Goal: Task Accomplishment & Management: Manage account settings

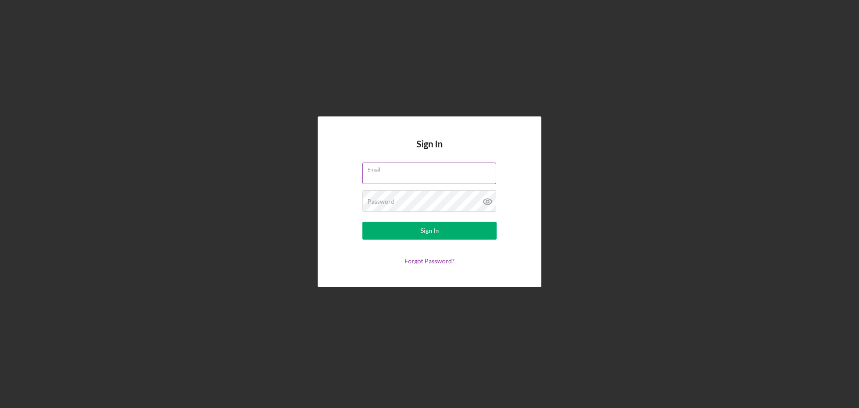
click at [424, 176] on input "Email" at bounding box center [430, 172] width 134 height 21
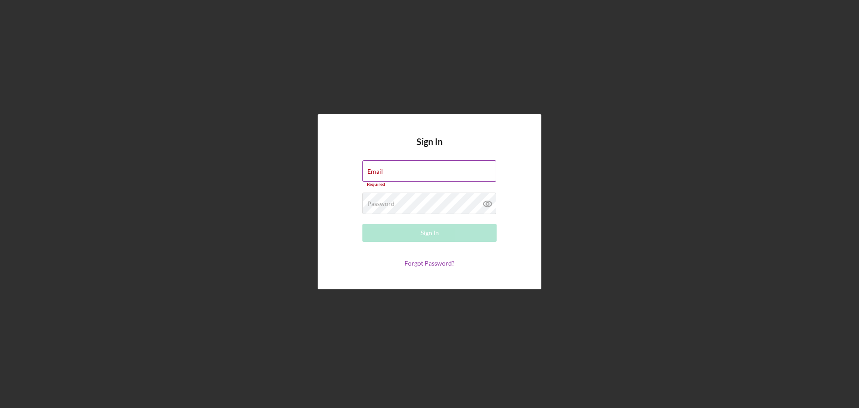
type input "[PERSON_NAME][EMAIL_ADDRESS][DOMAIN_NAME]"
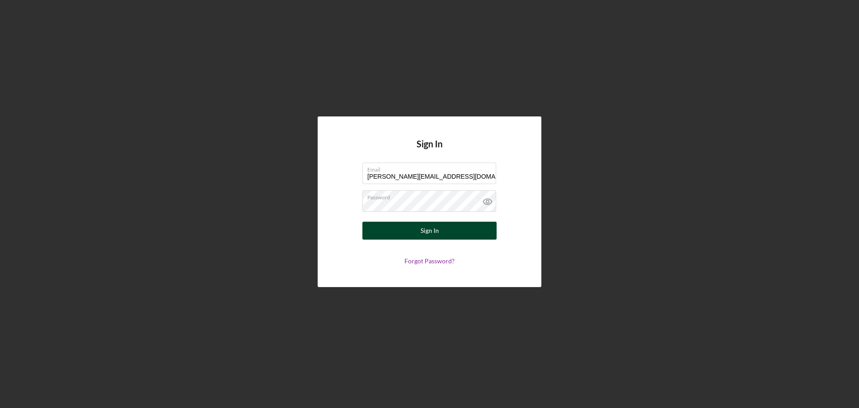
click at [428, 230] on div "Sign In" at bounding box center [430, 231] width 18 height 18
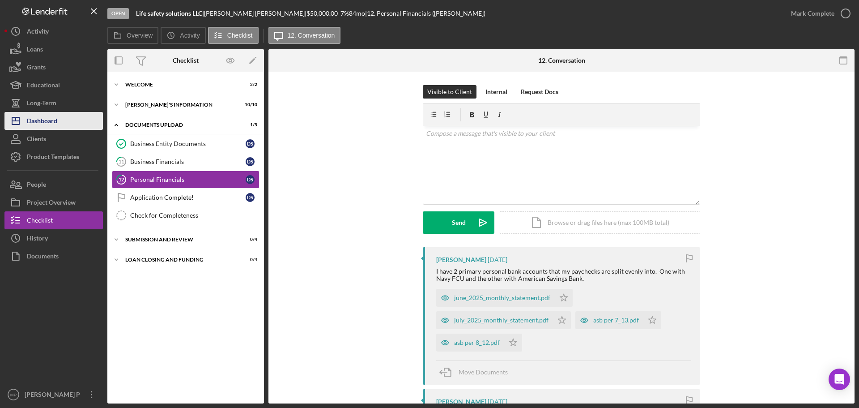
click at [48, 117] on div "Dashboard" at bounding box center [42, 122] width 30 height 20
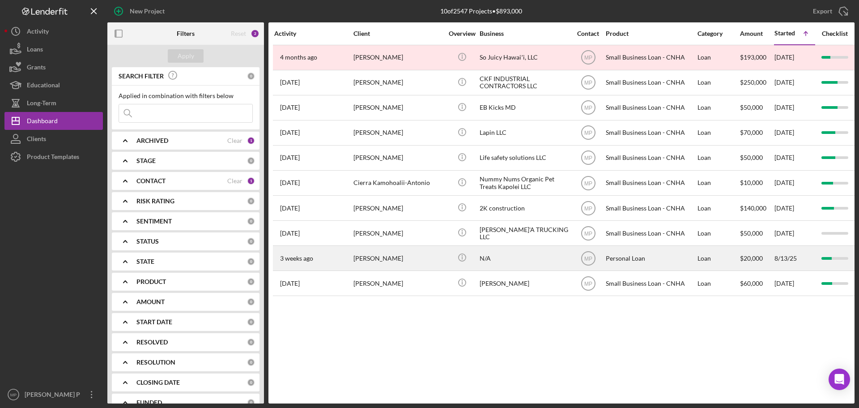
click at [416, 254] on div "[PERSON_NAME]" at bounding box center [399, 258] width 90 height 24
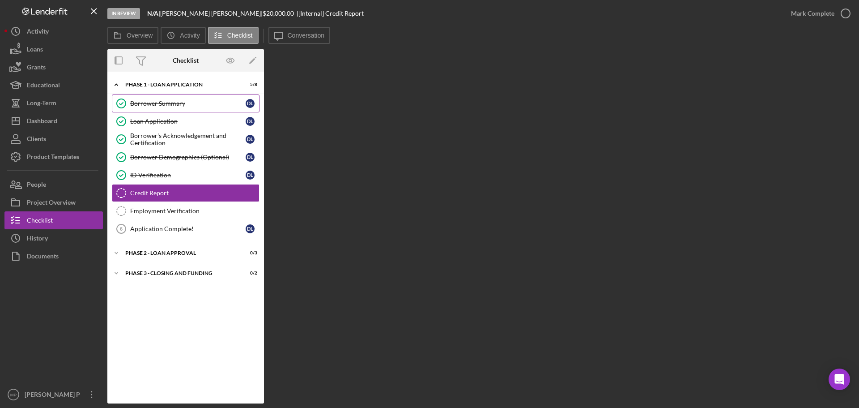
click at [181, 104] on div "Borrower Summary" at bounding box center [187, 103] width 115 height 7
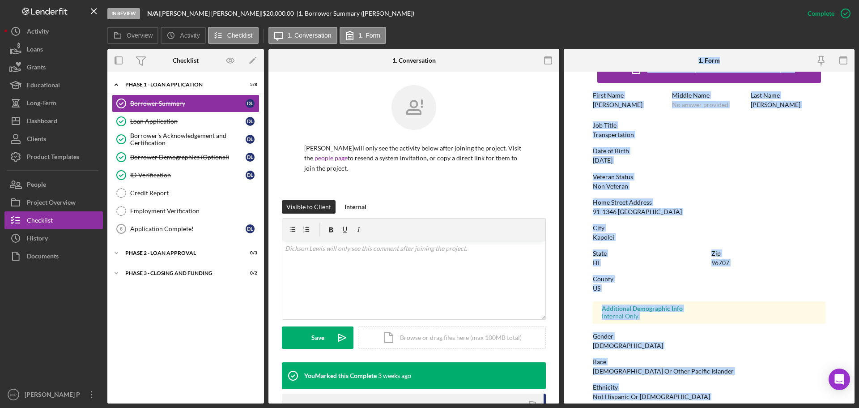
scroll to position [86, 0]
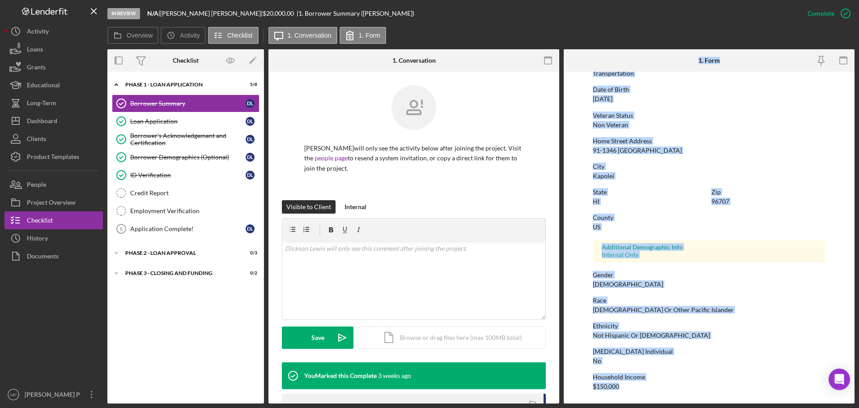
drag, startPoint x: 696, startPoint y: 55, endPoint x: 703, endPoint y: 409, distance: 353.2
click at [703, 407] on html "In Review N/A | [PERSON_NAME] | $20,000.00 | 1. Borrower Summary ([PERSON_NAME]…" at bounding box center [429, 204] width 859 height 408
click at [163, 120] on div "Loan Application" at bounding box center [187, 121] width 115 height 7
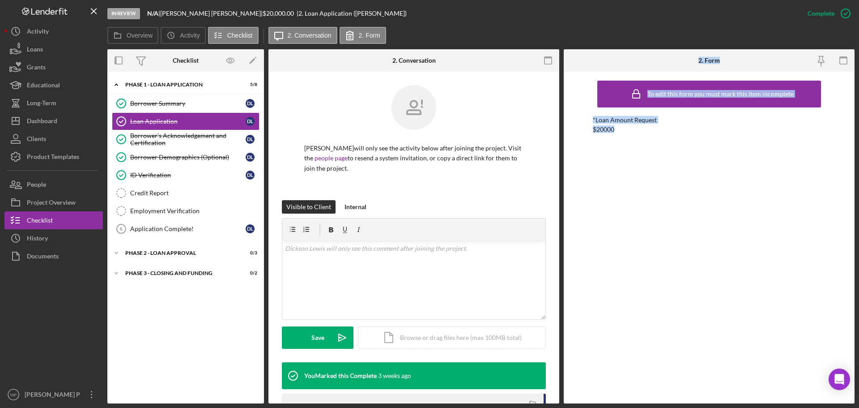
drag, startPoint x: 695, startPoint y: 55, endPoint x: 714, endPoint y: 149, distance: 96.8
click at [714, 149] on div "2. Form To edit this form you must mark this item incomplete *Loan Amount Reque…" at bounding box center [709, 226] width 291 height 354
click at [172, 140] on div "Borrower's Acknowledgement and Certification" at bounding box center [187, 139] width 115 height 14
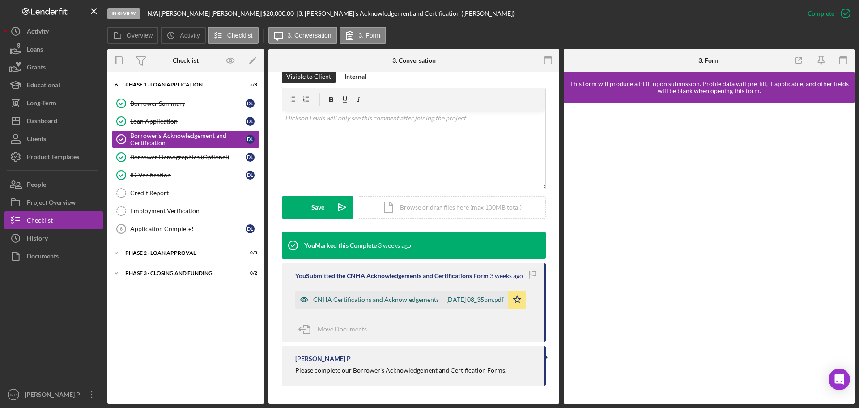
click at [430, 296] on div "CNHA Certifications and Acknowledgements -- [DATE] 08_35pm.pdf" at bounding box center [408, 299] width 191 height 7
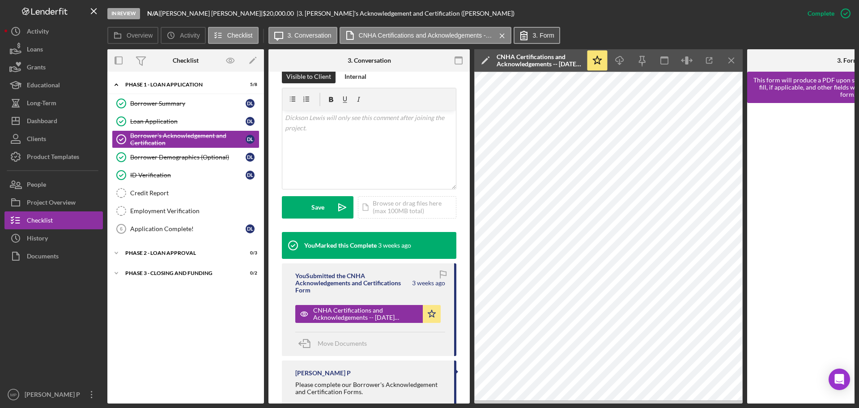
click at [551, 37] on label "3. Form" at bounding box center [543, 35] width 21 height 7
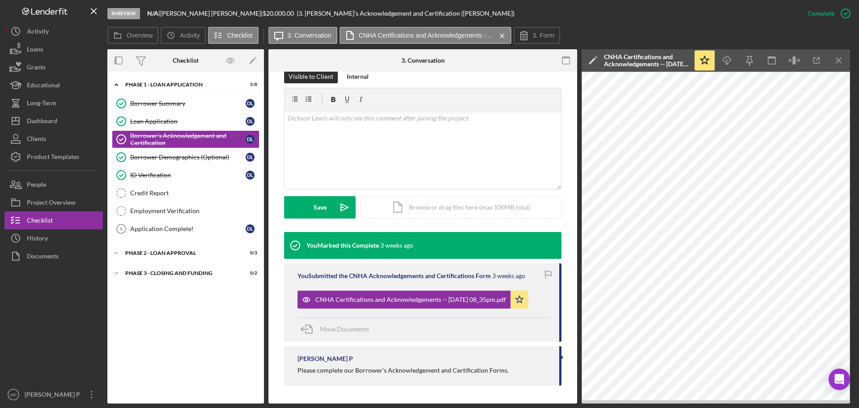
scroll to position [130, 0]
click at [725, 64] on icon "Icon/Download" at bounding box center [727, 61] width 20 height 20
click at [839, 61] on line "button" at bounding box center [838, 60] width 5 height 5
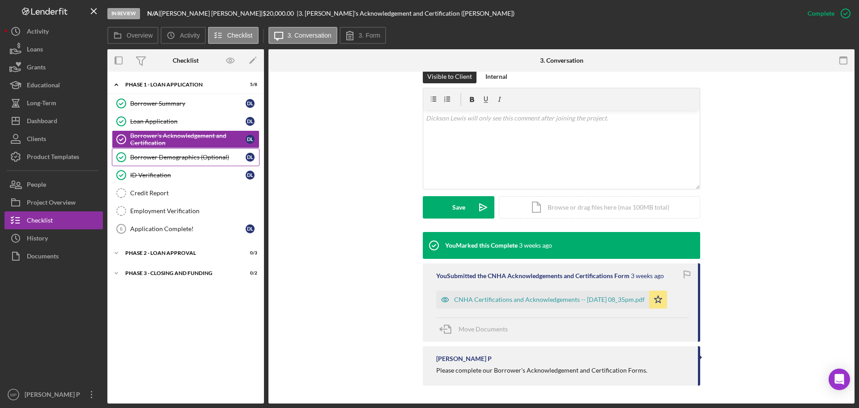
click at [173, 161] on div "Borrower Demographics (Optional)" at bounding box center [187, 157] width 115 height 7
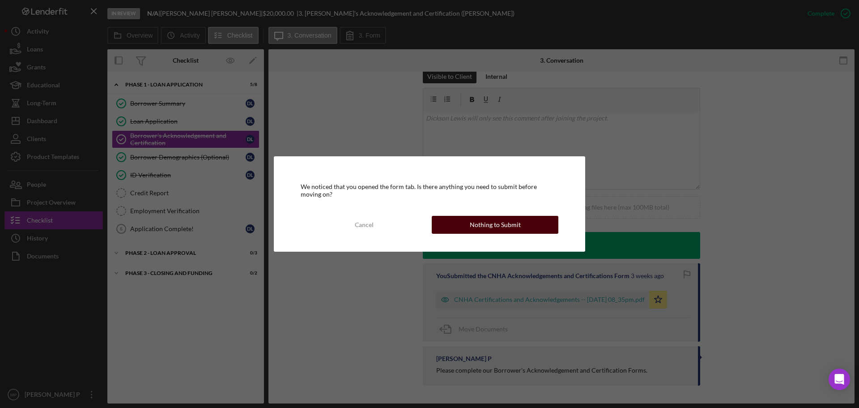
click at [493, 225] on div "Nothing to Submit" at bounding box center [495, 225] width 51 height 18
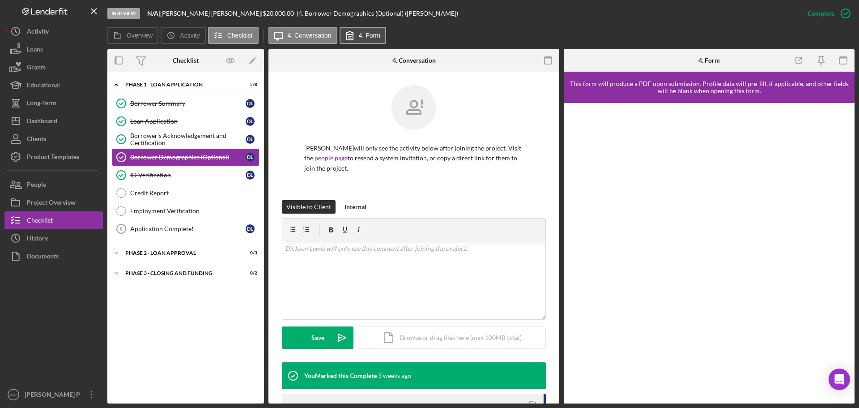
click at [362, 35] on label "4. Form" at bounding box center [369, 35] width 21 height 7
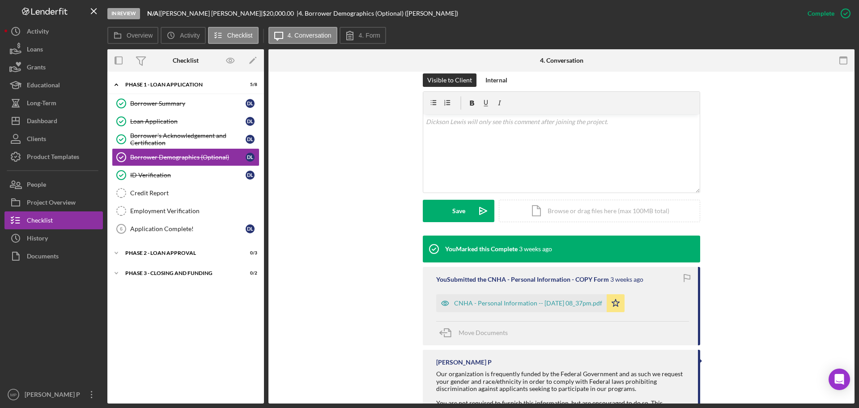
scroll to position [173, 0]
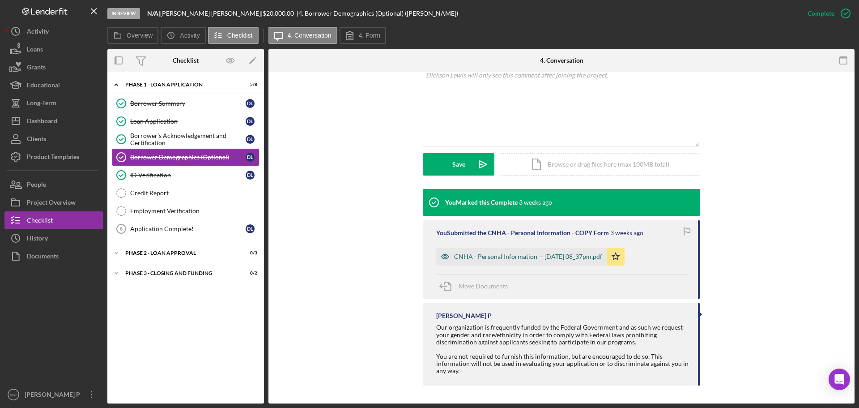
click at [513, 254] on div "CNHA - Personal Information -- [DATE] 08_37pm.pdf" at bounding box center [528, 256] width 148 height 7
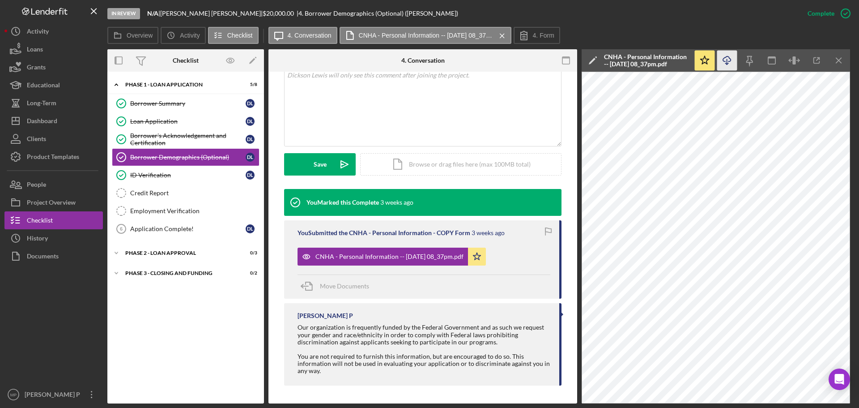
click at [728, 59] on icon "Icon/Download" at bounding box center [727, 61] width 20 height 20
click at [839, 57] on icon "Icon/Menu Close" at bounding box center [839, 61] width 20 height 20
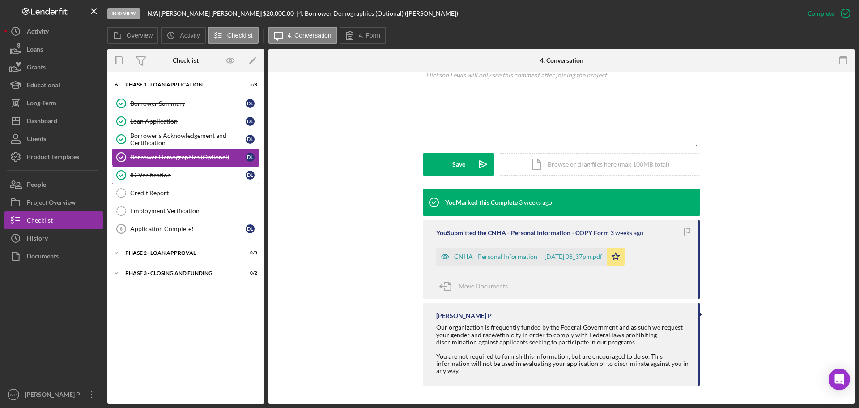
click at [173, 172] on div "ID Verification" at bounding box center [187, 174] width 115 height 7
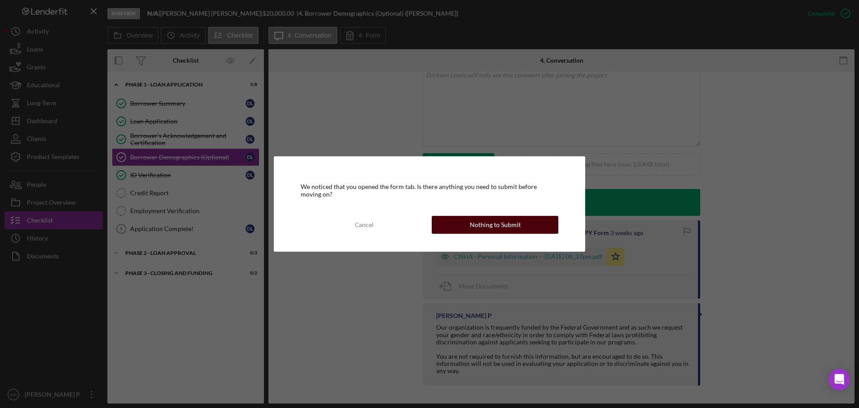
click at [474, 225] on div "Nothing to Submit" at bounding box center [495, 225] width 51 height 18
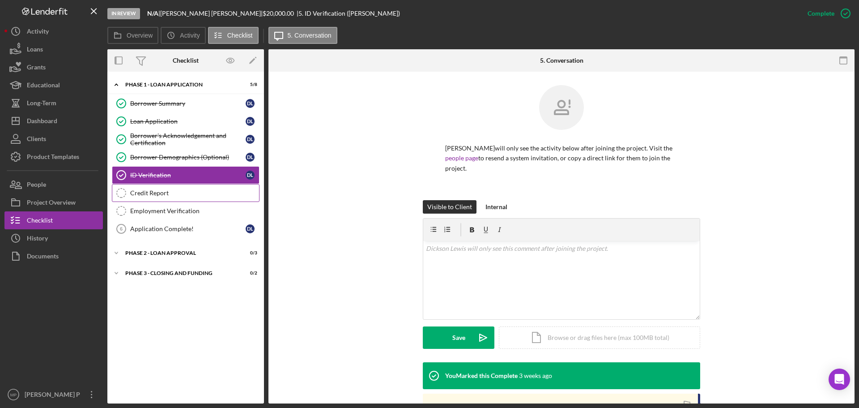
click at [164, 197] on link "Credit Report Credit Report" at bounding box center [186, 193] width 148 height 18
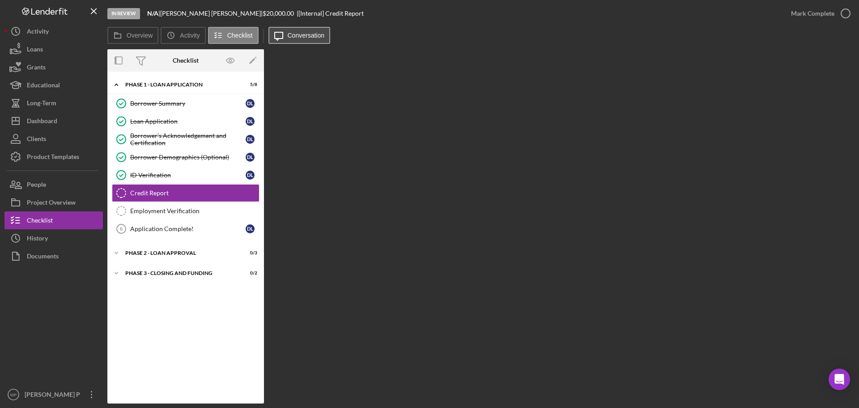
click at [307, 37] on label "Conversation" at bounding box center [306, 35] width 37 height 7
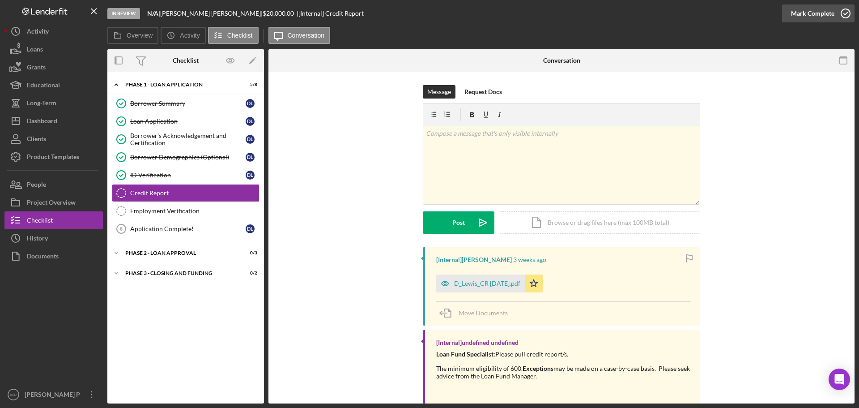
click at [824, 10] on div "Mark Complete" at bounding box center [812, 13] width 43 height 18
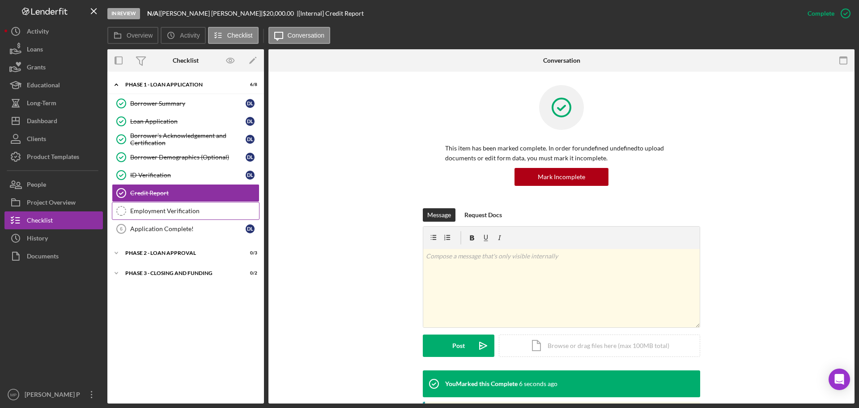
click at [185, 216] on link "Employment Verification Employment Verification" at bounding box center [186, 211] width 148 height 18
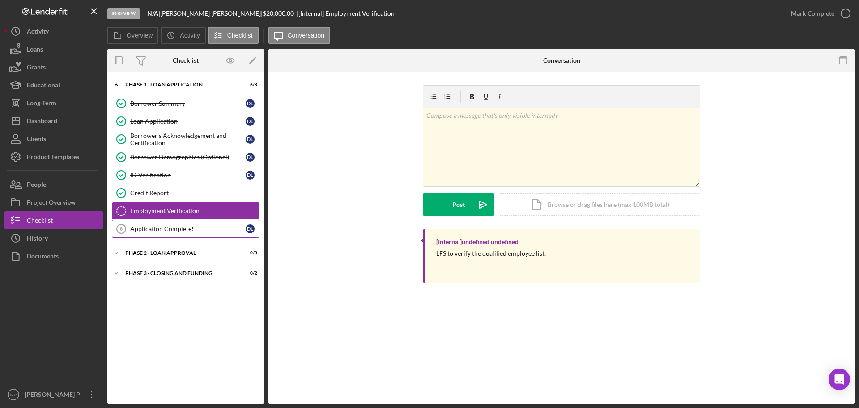
click at [193, 230] on div "Application Complete!" at bounding box center [187, 228] width 115 height 7
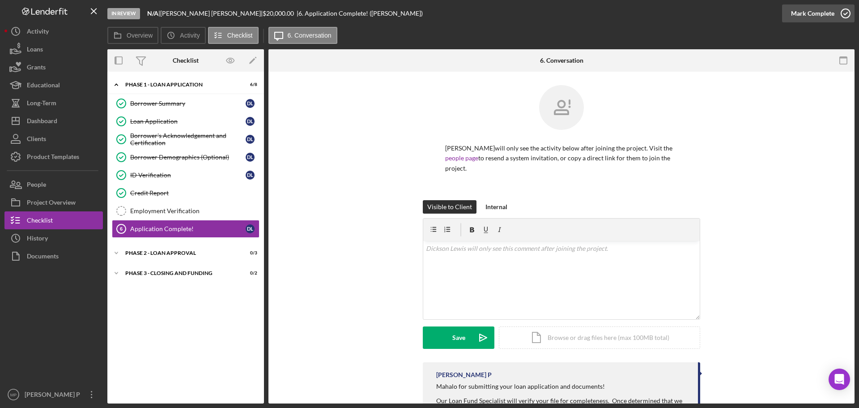
drag, startPoint x: 816, startPoint y: 18, endPoint x: 812, endPoint y: 20, distance: 4.6
click at [816, 17] on div "Mark Complete" at bounding box center [812, 13] width 43 height 18
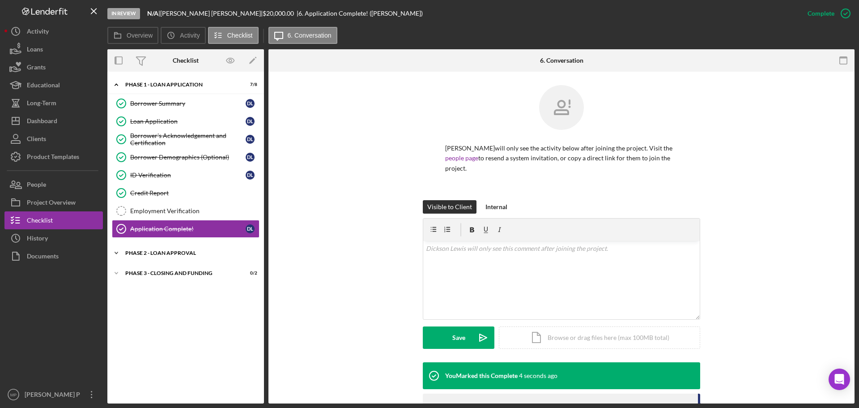
click at [184, 251] on div "Phase 2 - Loan Approval" at bounding box center [189, 252] width 128 height 5
click at [180, 275] on div "Personal Financial Documents" at bounding box center [194, 271] width 129 height 7
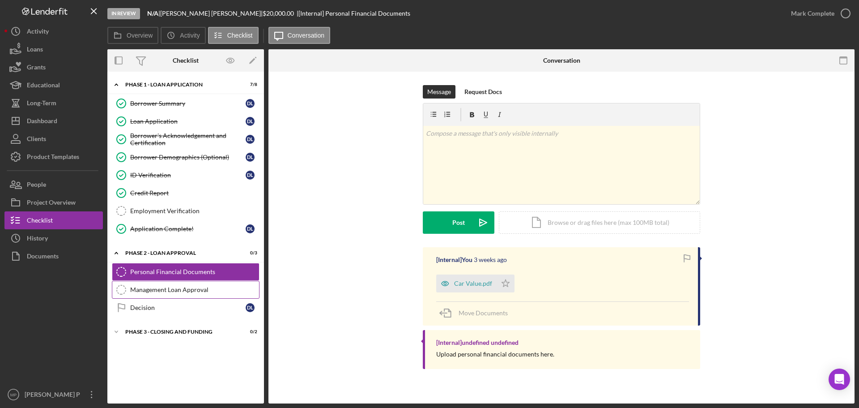
click at [188, 293] on div "Management Loan Approval" at bounding box center [194, 289] width 129 height 7
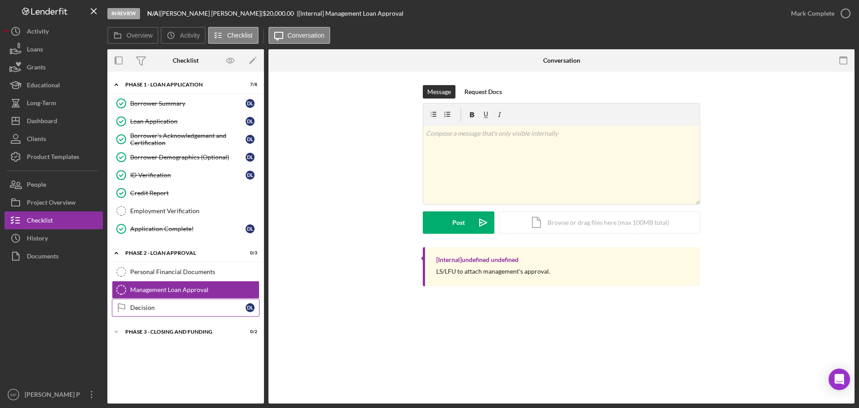
click at [162, 309] on div "Decision" at bounding box center [187, 307] width 115 height 7
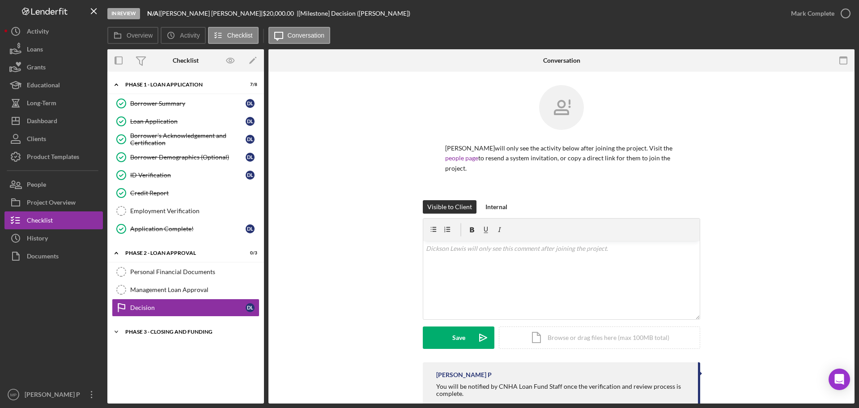
click at [165, 333] on div "Phase 3 - Closing and Funding" at bounding box center [189, 331] width 128 height 5
click at [202, 354] on link "Loan Agreement and Loan Amortization Loan Agreement and Loan Amortization" at bounding box center [186, 350] width 148 height 18
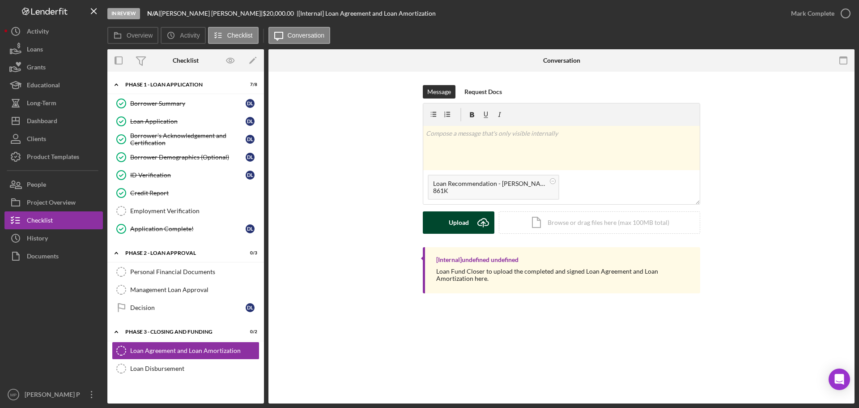
click at [452, 226] on div "Upload" at bounding box center [459, 222] width 20 height 22
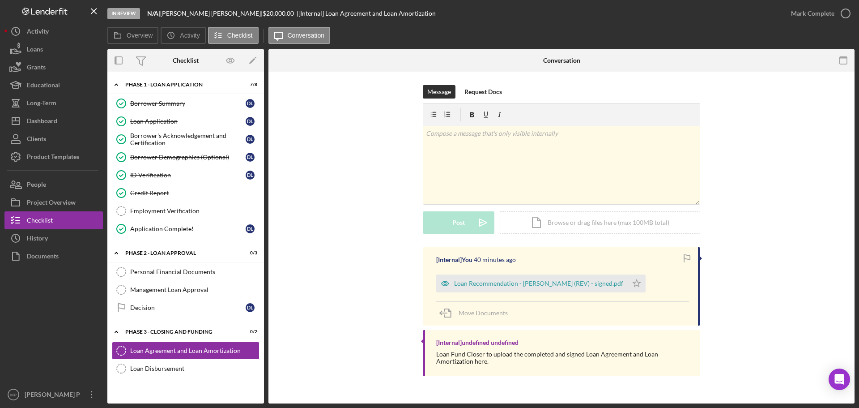
click at [786, 88] on div "Message Request Docs v Color teal Color pink Remove color Add row above Add row…" at bounding box center [561, 166] width 559 height 162
click at [175, 104] on div "Borrower Summary" at bounding box center [187, 103] width 115 height 7
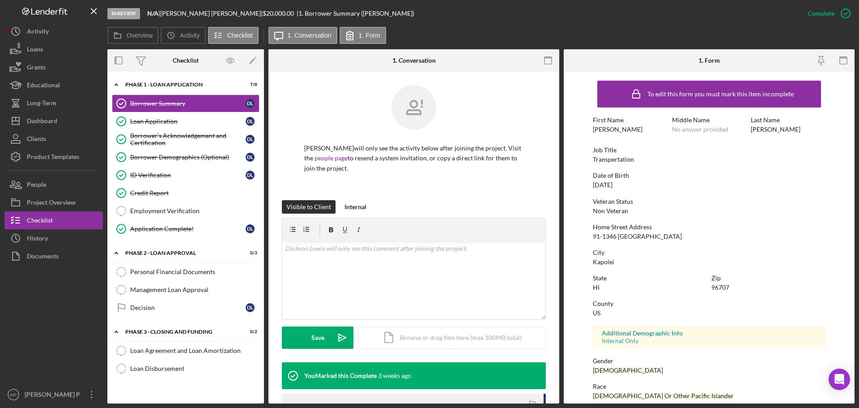
click at [619, 244] on div "To edit this form you must mark this item incomplete First Name [PERSON_NAME] M…" at bounding box center [709, 280] width 233 height 409
drag, startPoint x: 593, startPoint y: 235, endPoint x: 656, endPoint y: 238, distance: 63.1
click at [656, 238] on div "Home Street Address [STREET_ADDRESS]" at bounding box center [709, 231] width 233 height 17
copy div "91-1346 [GEOGRAPHIC_DATA]"
click at [793, 243] on div "To edit this form you must mark this item incomplete First Name [PERSON_NAME] M…" at bounding box center [709, 280] width 233 height 409
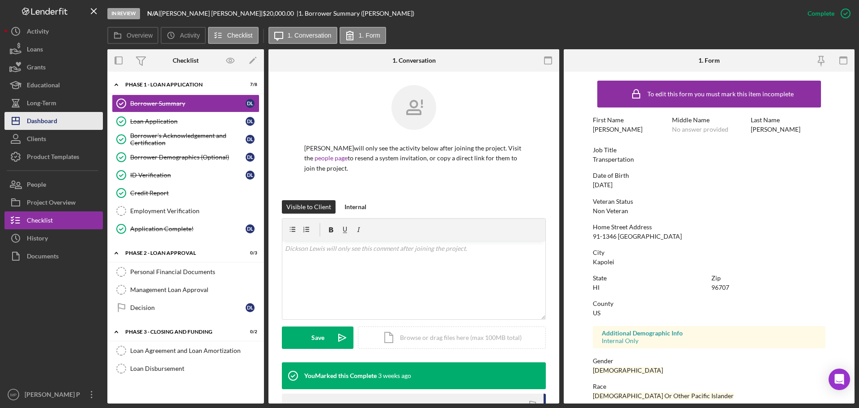
click at [47, 121] on div "Dashboard" at bounding box center [42, 122] width 30 height 20
